Goal: Task Accomplishment & Management: Manage account settings

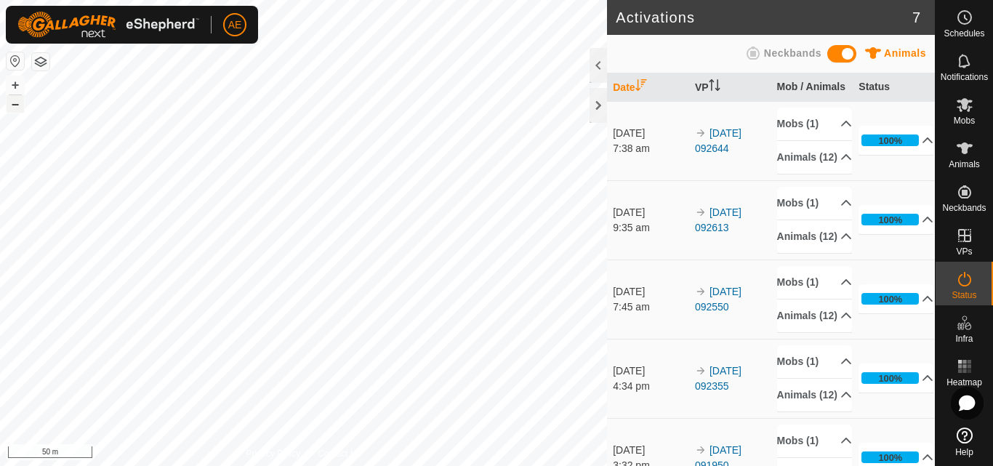
click at [15, 109] on button "–" at bounding box center [15, 103] width 17 height 17
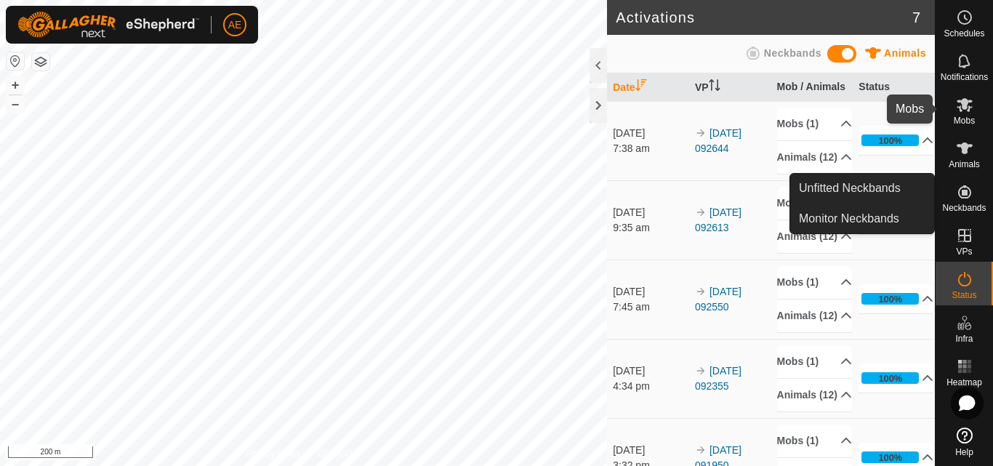
click at [965, 111] on icon at bounding box center [964, 104] width 17 height 17
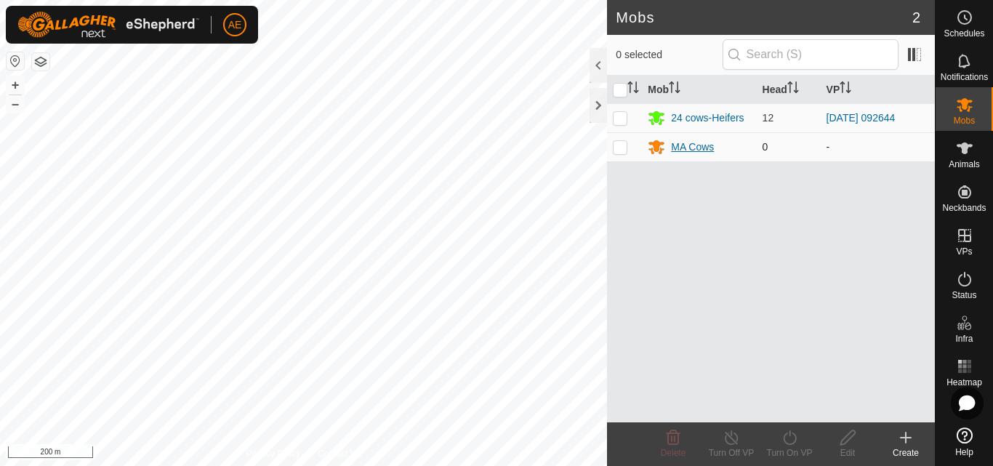
click at [697, 150] on div "MA Cows" at bounding box center [692, 147] width 43 height 15
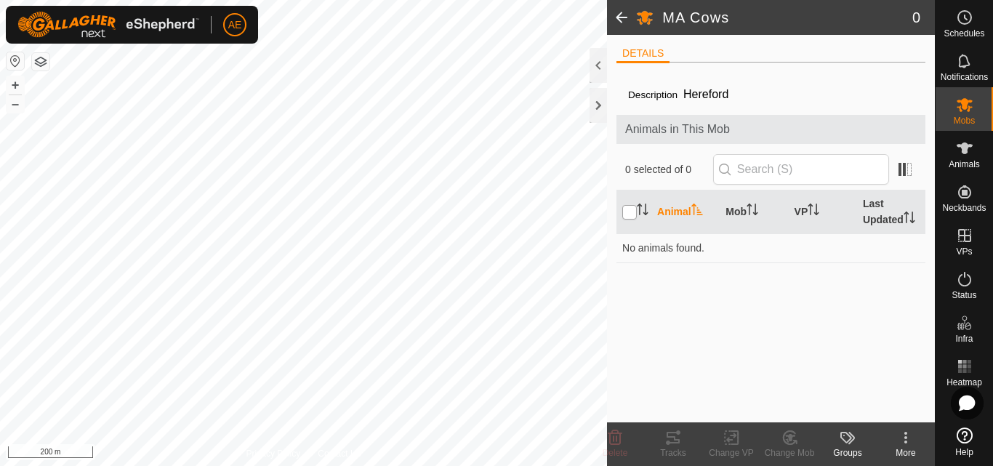
click at [630, 214] on input "checkbox" at bounding box center [629, 212] width 15 height 15
click at [625, 213] on input "checkbox" at bounding box center [629, 212] width 15 height 15
checkbox input "false"
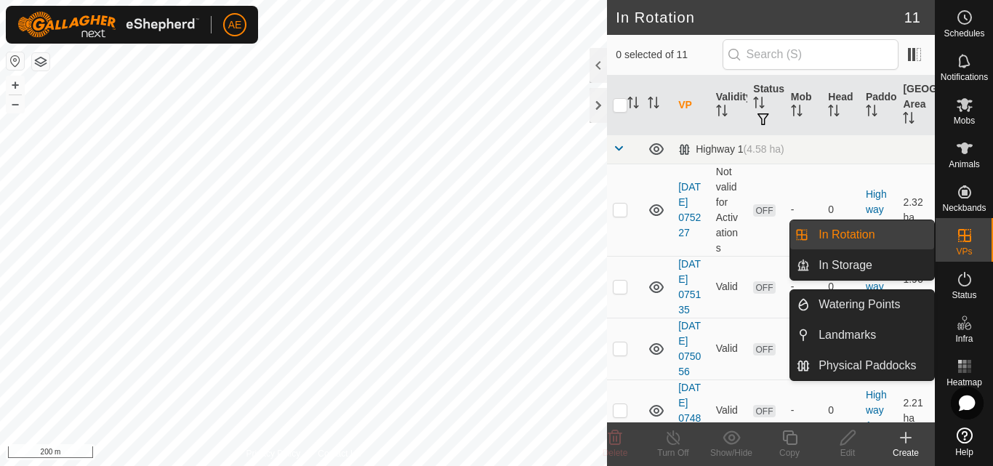
click at [962, 249] on span "VPs" at bounding box center [964, 251] width 16 height 9
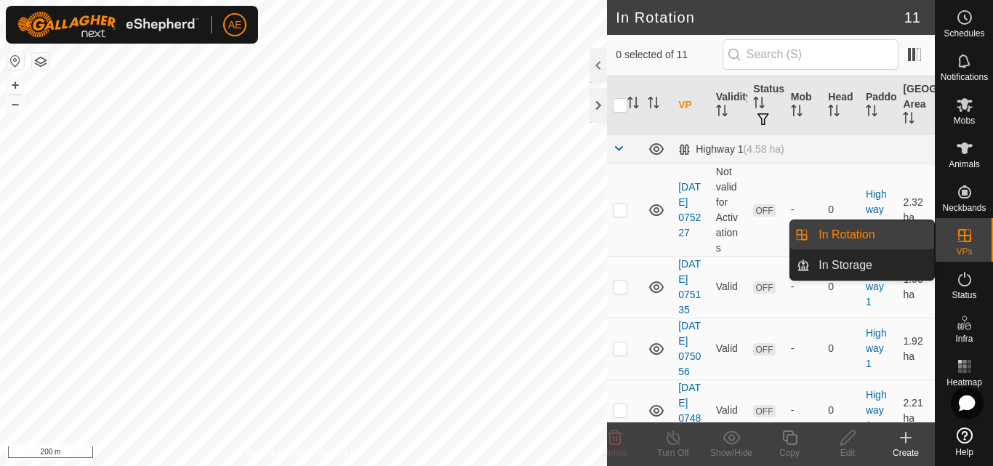
click at [907, 238] on link "In Rotation" at bounding box center [872, 234] width 124 height 29
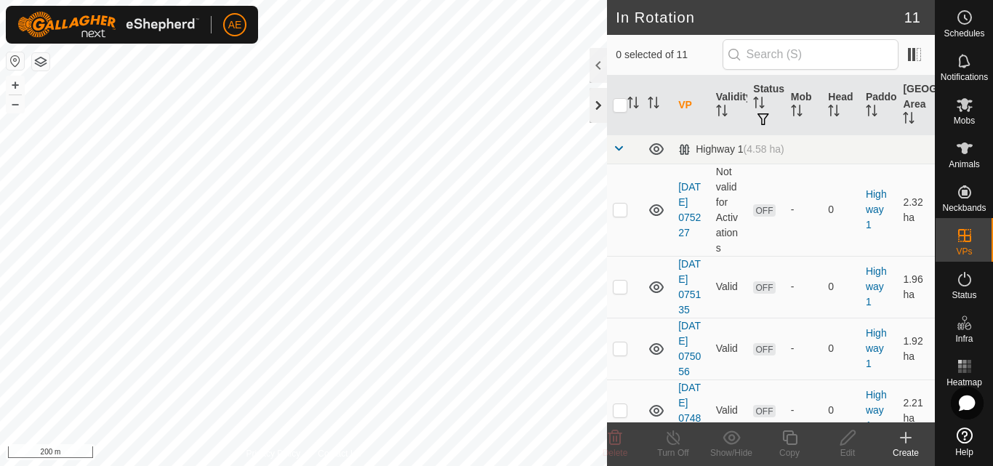
click at [603, 105] on div at bounding box center [598, 105] width 17 height 35
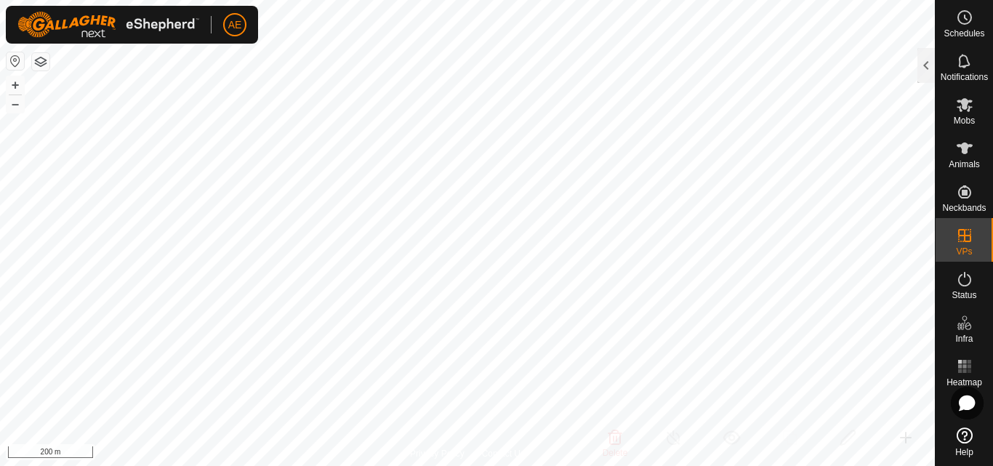
checkbox input "true"
click at [12, 86] on button "+" at bounding box center [15, 84] width 17 height 17
checkbox input "true"
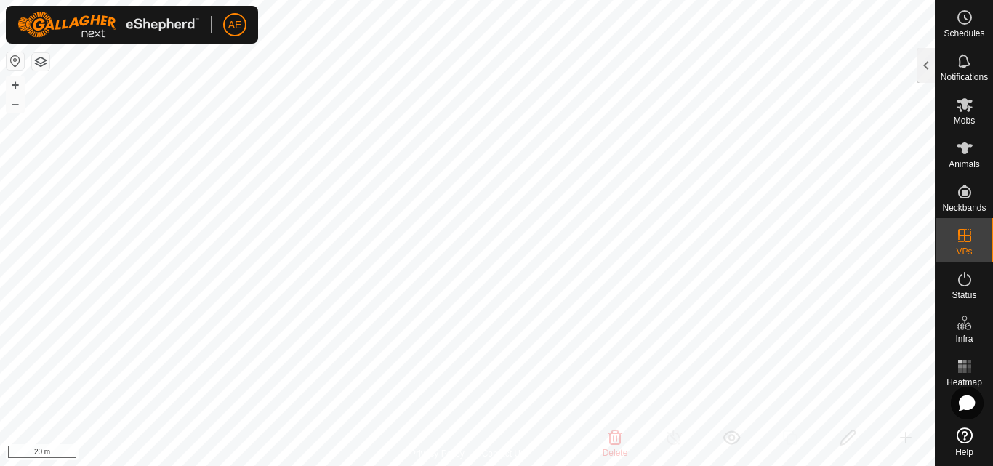
checkbox input "false"
checkbox input "true"
checkbox input "false"
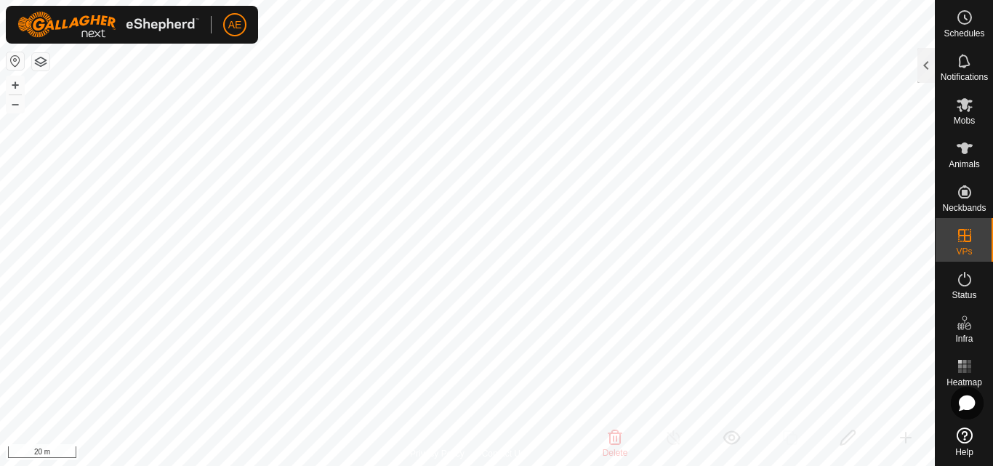
checkbox input "true"
checkbox input "false"
checkbox input "true"
checkbox input "false"
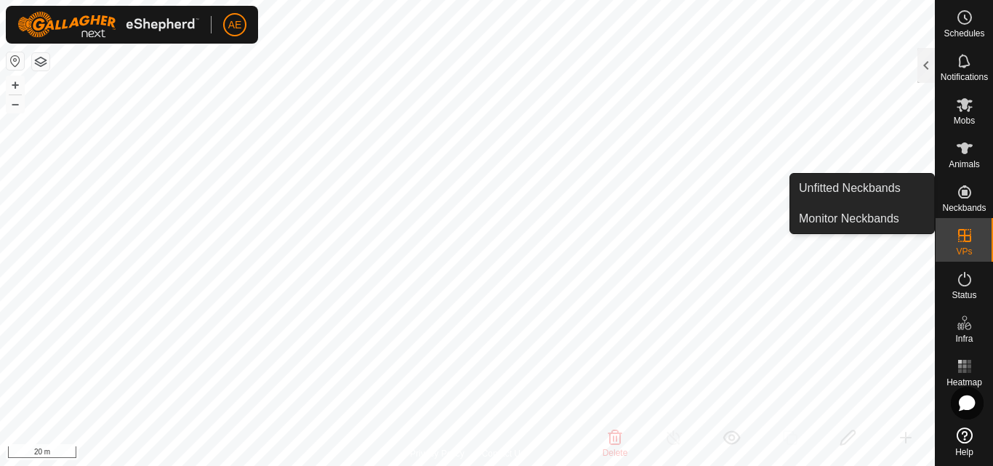
click at [965, 197] on icon at bounding box center [964, 191] width 13 height 13
click at [883, 197] on link "Unfitted Neckbands" at bounding box center [862, 188] width 144 height 29
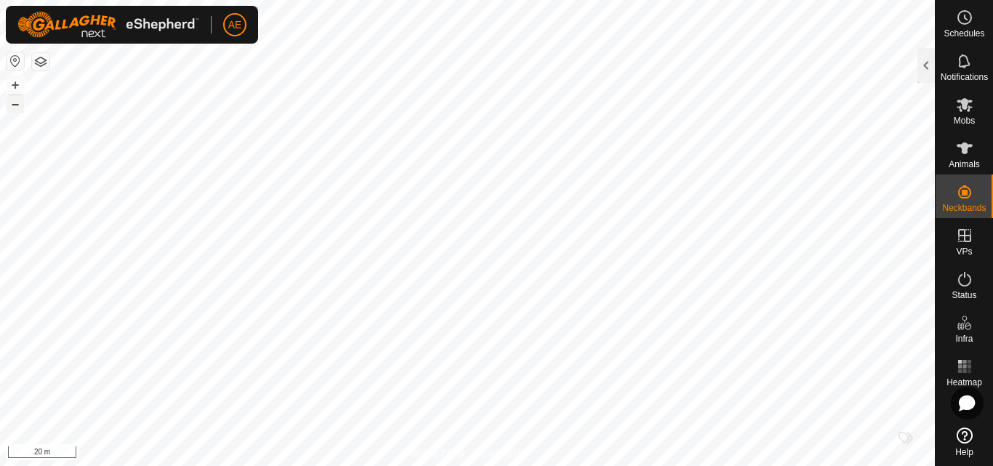
click at [15, 109] on button "–" at bounding box center [15, 103] width 17 height 17
click at [15, 61] on button "button" at bounding box center [15, 60] width 17 height 17
checkbox input "true"
click at [920, 79] on div at bounding box center [925, 65] width 17 height 35
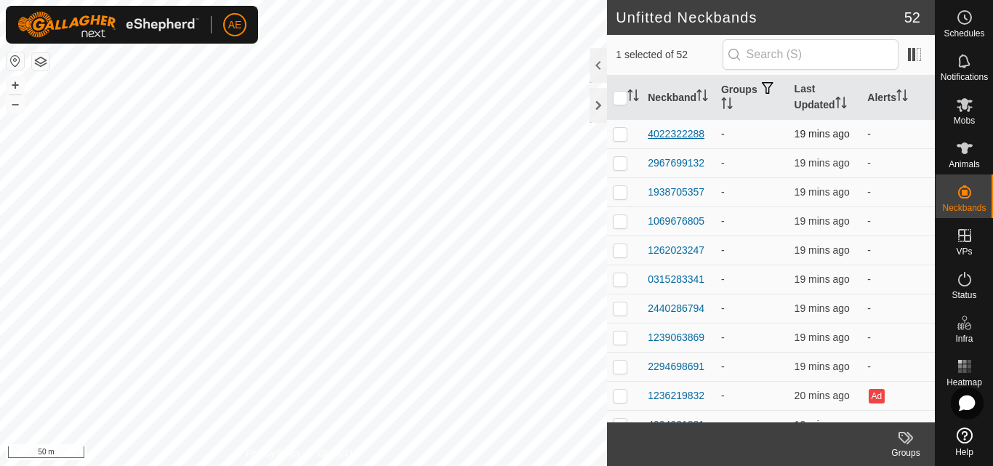
click at [684, 130] on div "4022322288" at bounding box center [676, 133] width 57 height 15
